Goal: Information Seeking & Learning: Learn about a topic

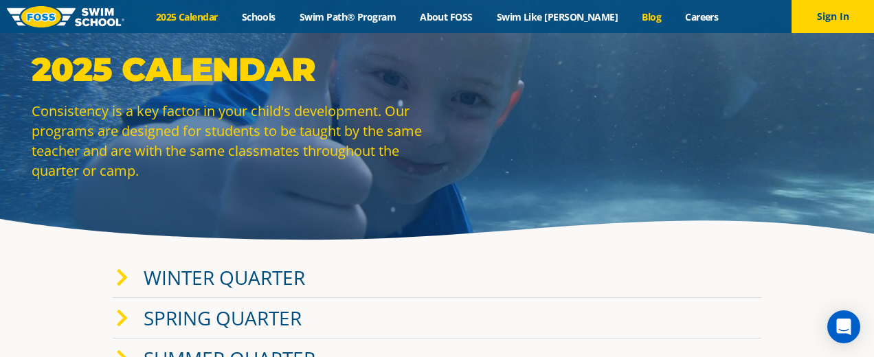
click at [630, 16] on link "Blog" at bounding box center [651, 16] width 43 height 13
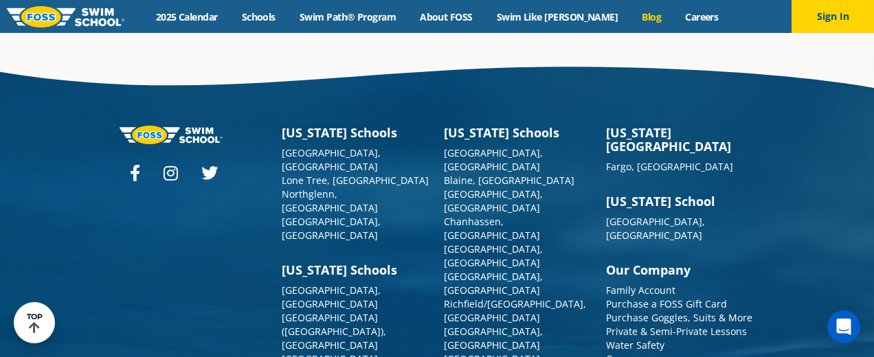
scroll to position [2523, 0]
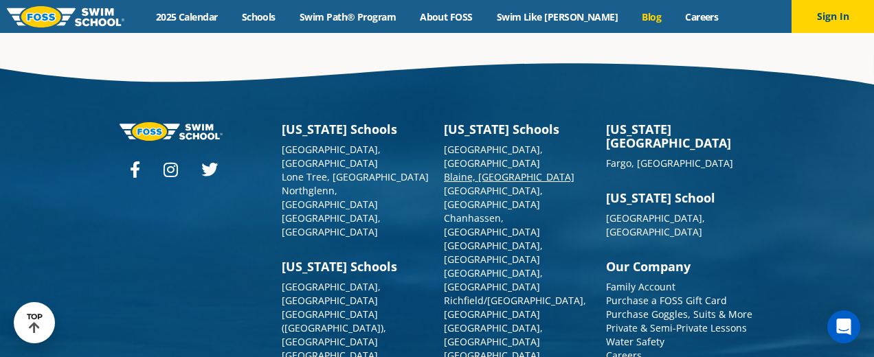
click at [462, 170] on link "Blaine, [GEOGRAPHIC_DATA]" at bounding box center [509, 176] width 131 height 13
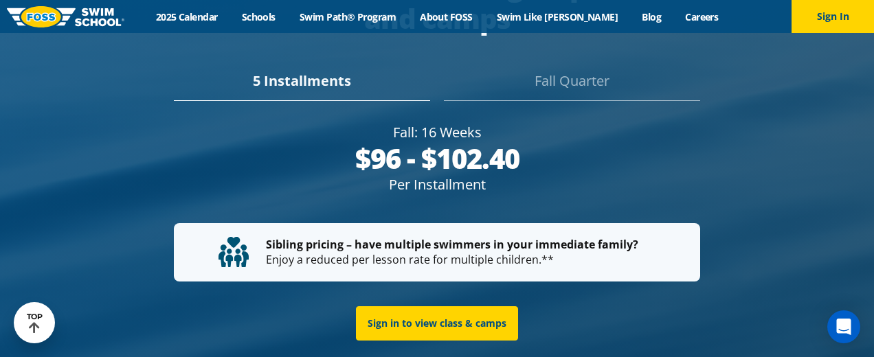
scroll to position [2498, 0]
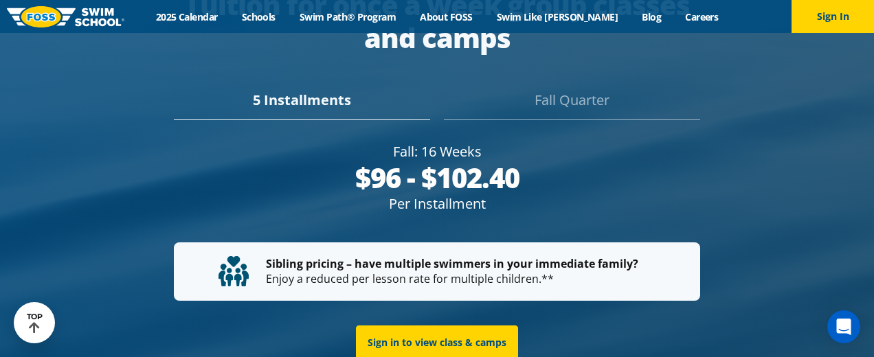
click at [550, 90] on div "Fall Quarter" at bounding box center [572, 105] width 256 height 30
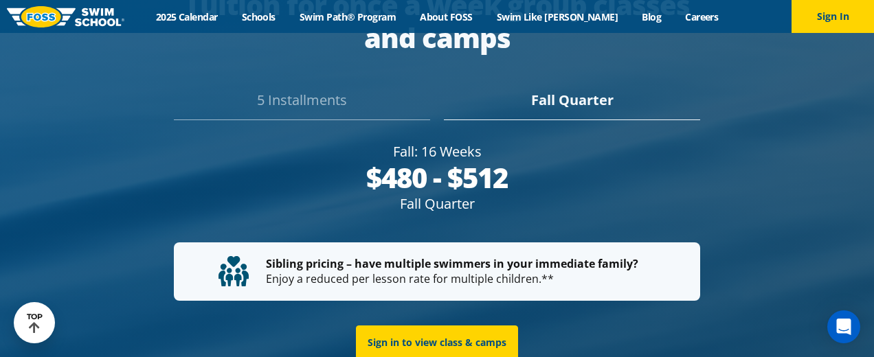
scroll to position [2479, 0]
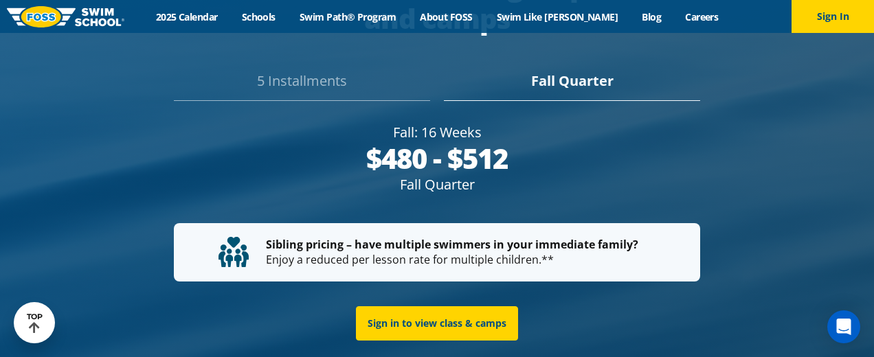
click at [318, 83] on div "5 Installments" at bounding box center [302, 86] width 256 height 30
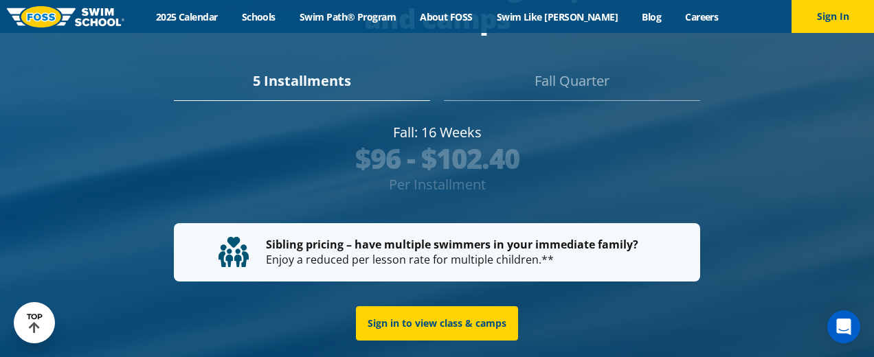
scroll to position [2459, 0]
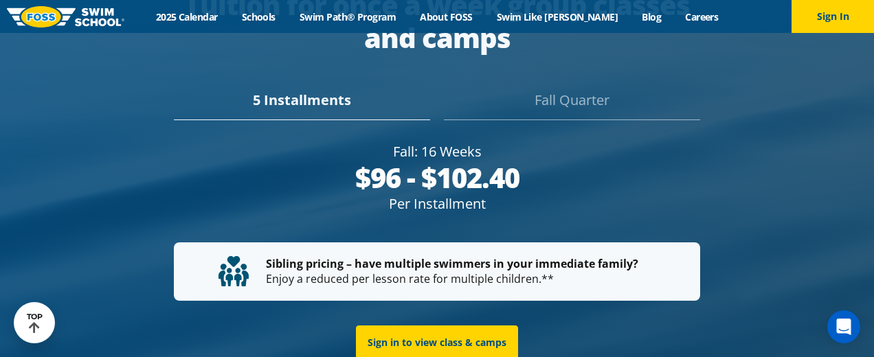
click at [572, 90] on div "Fall Quarter" at bounding box center [572, 105] width 256 height 30
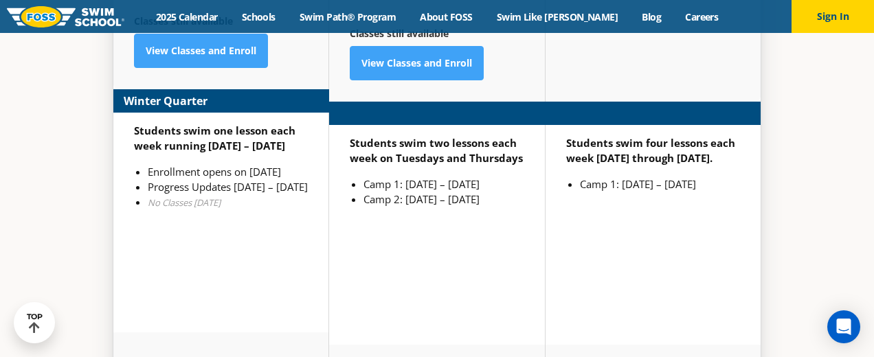
scroll to position [3423, 0]
